Goal: Task Accomplishment & Management: Manage account settings

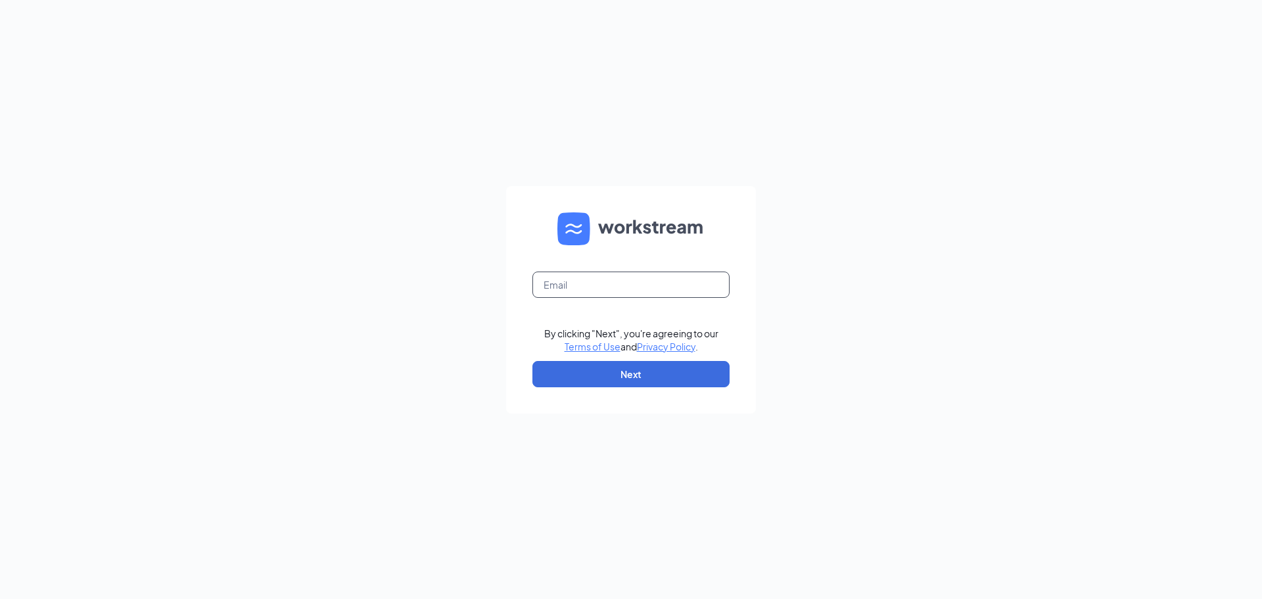
click at [630, 293] on input "text" at bounding box center [630, 284] width 197 height 26
paste input "[EMAIL_ADDRESS][DOMAIN_NAME]"
type input "[EMAIL_ADDRESS][DOMAIN_NAME]"
click at [634, 355] on form "[EMAIL_ADDRESS][DOMAIN_NAME] By clicking "Next", you're agreeing to our Terms o…" at bounding box center [631, 299] width 250 height 227
click at [622, 384] on button "Next" at bounding box center [630, 374] width 197 height 26
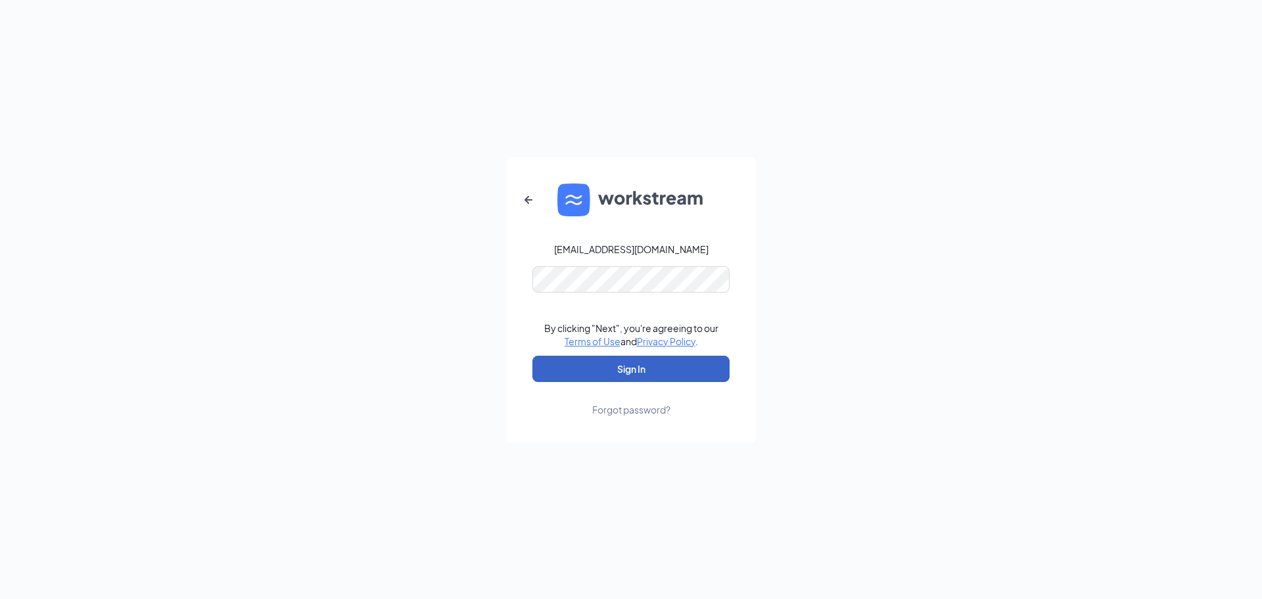
click at [653, 365] on button "Sign In" at bounding box center [630, 369] width 197 height 26
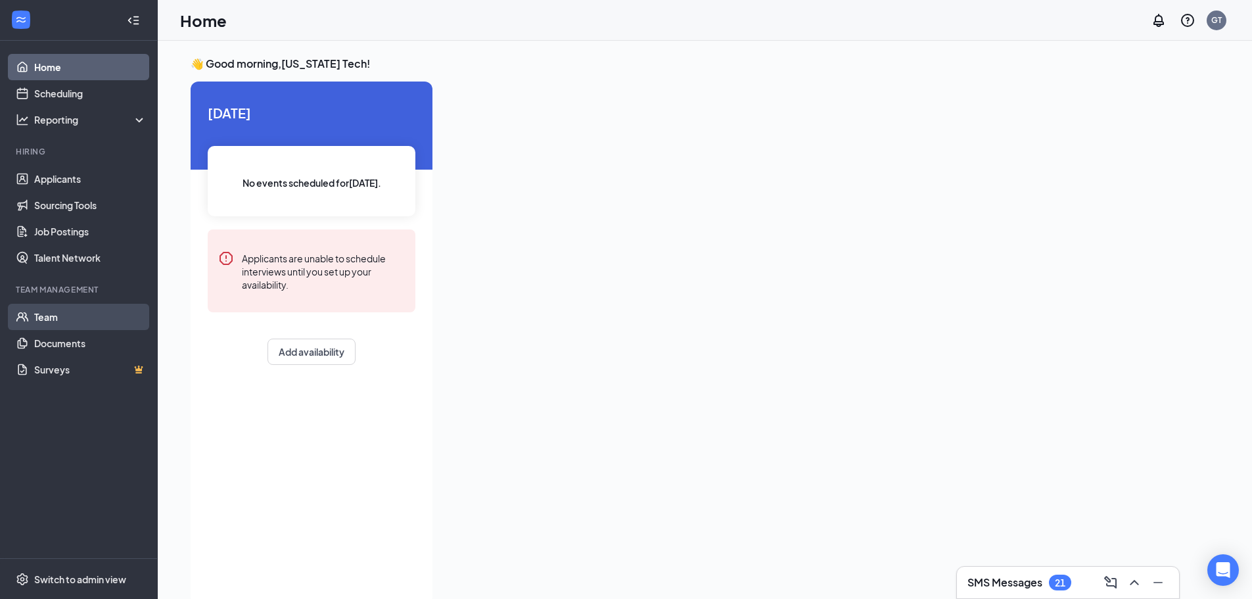
click at [62, 308] on link "Team" at bounding box center [90, 317] width 112 height 26
